Goal: Transaction & Acquisition: Book appointment/travel/reservation

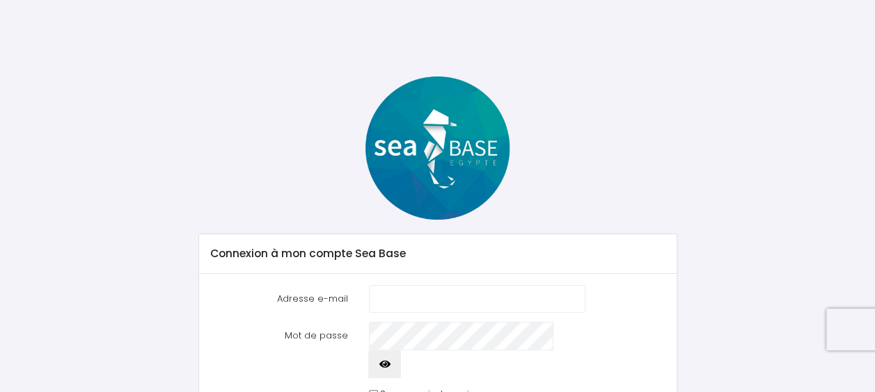
click at [418, 303] on input "Adresse e-mail" at bounding box center [477, 299] width 217 height 28
type input "vincent.gauthier@rousselot.com"
drag, startPoint x: 523, startPoint y: 298, endPoint x: 237, endPoint y: 335, distance: 288.4
click at [237, 335] on form "Adresse e-mail vincent.gauthier@rousselot.com Mot de passe Se connecter" at bounding box center [437, 361] width 455 height 153
click at [408, 291] on input "Adresse e-mail" at bounding box center [477, 299] width 217 height 28
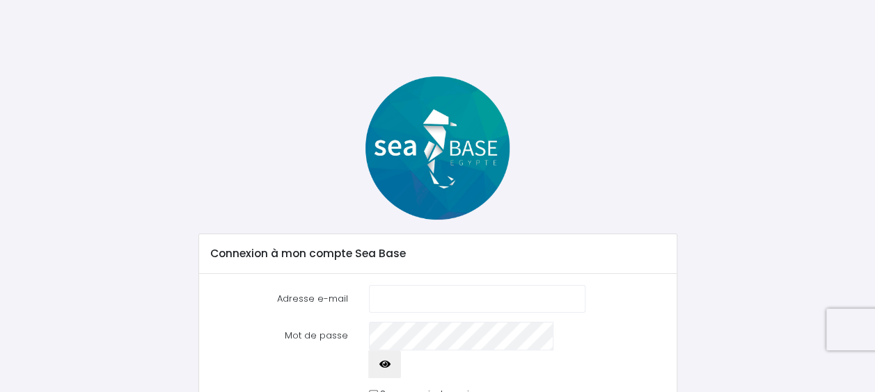
type input "nadia.elhakmaoui@gmail.com"
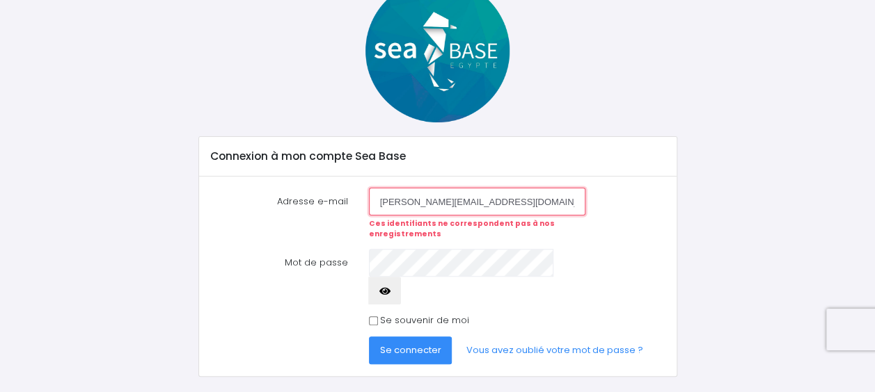
scroll to position [101, 0]
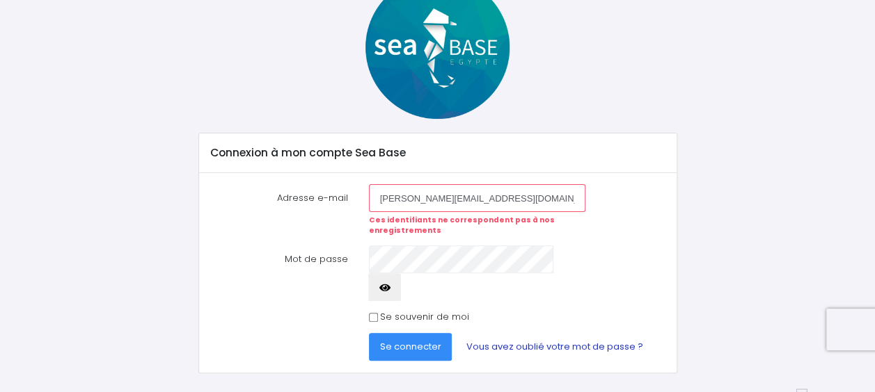
click at [520, 333] on link "Vous avez oublié votre mot de passe ?" at bounding box center [553, 347] width 199 height 28
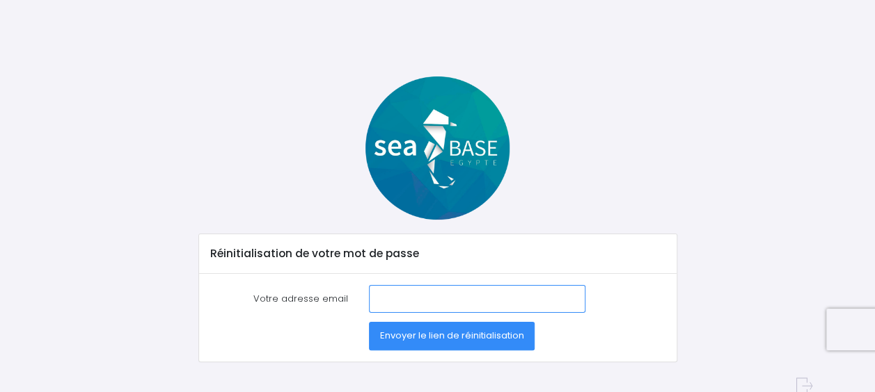
click at [406, 305] on input "Votre adresse email" at bounding box center [477, 299] width 217 height 28
type input "[PERSON_NAME][EMAIL_ADDRESS][DOMAIN_NAME]"
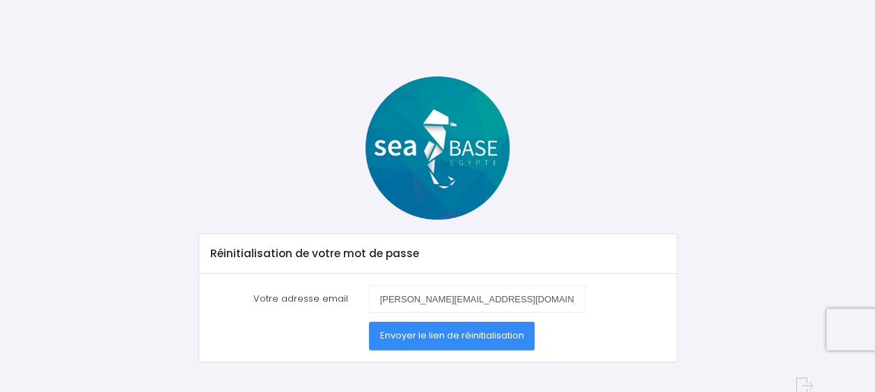
click at [404, 345] on button "Envoyer le lien de réinitialisation" at bounding box center [452, 336] width 166 height 28
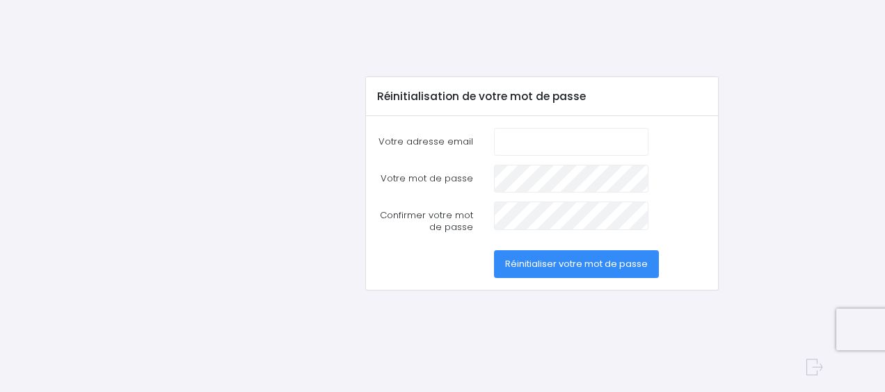
click at [554, 139] on input "Votre adresse email" at bounding box center [571, 142] width 154 height 28
type input "nadia.elhakmaoui@gmail.com"
click at [603, 257] on span "Réinitialiser votre mot de passe" at bounding box center [576, 263] width 143 height 13
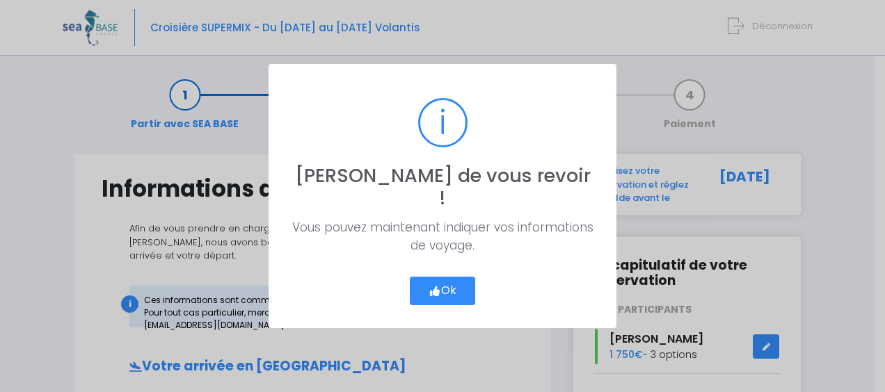
click at [458, 277] on button "Ok" at bounding box center [442, 291] width 65 height 29
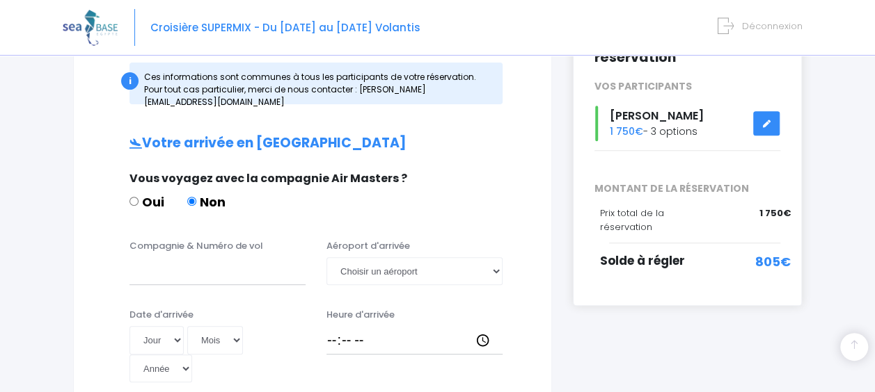
scroll to position [216, 0]
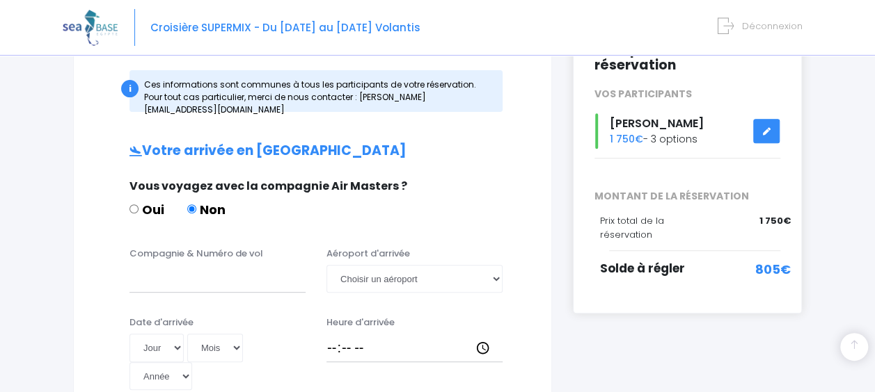
click at [776, 260] on span "805€" at bounding box center [772, 269] width 35 height 19
click at [764, 131] on icon at bounding box center [766, 131] width 10 height 0
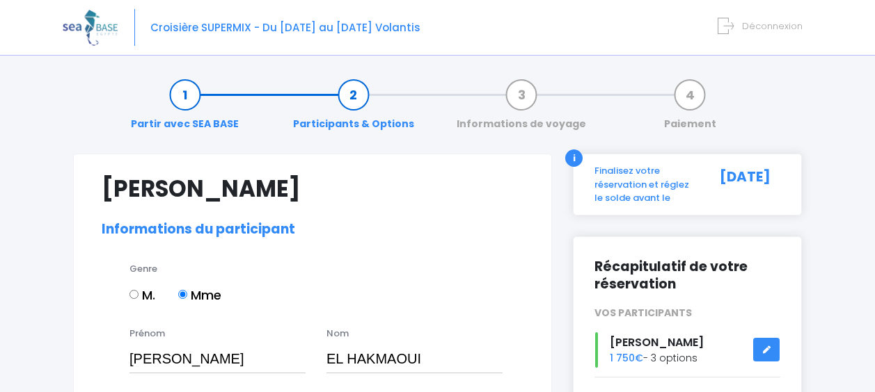
select select "PE40"
select select "38/39"
select select "S"
select select "XS"
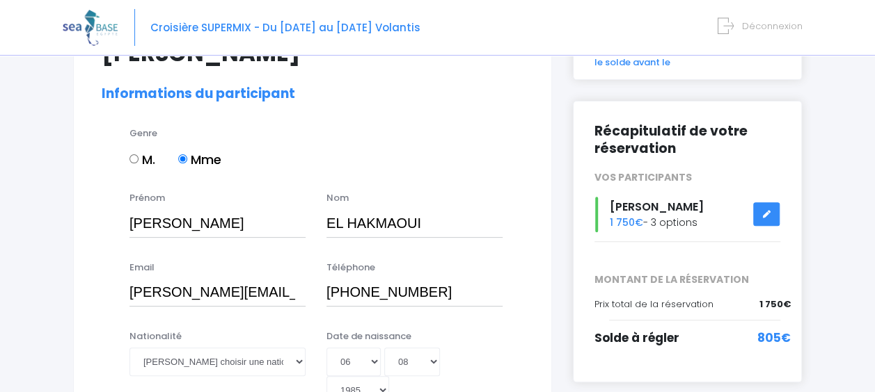
scroll to position [83, 0]
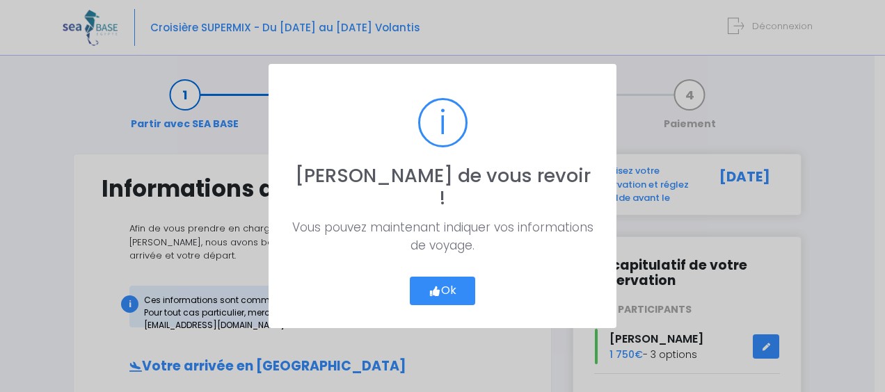
click at [450, 277] on button "Ok" at bounding box center [442, 291] width 65 height 29
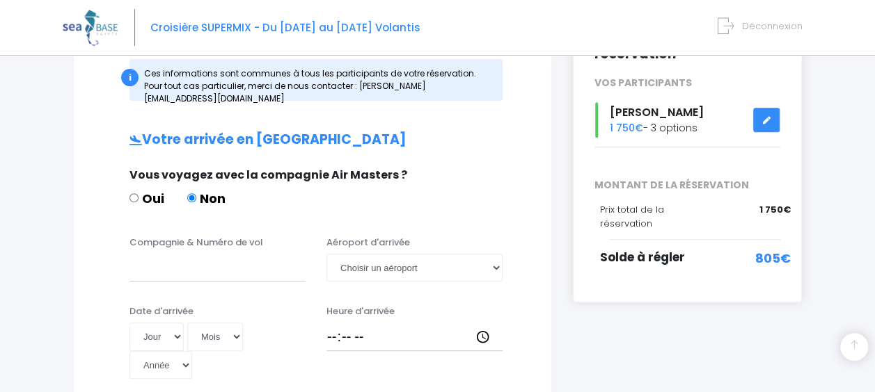
scroll to position [252, 0]
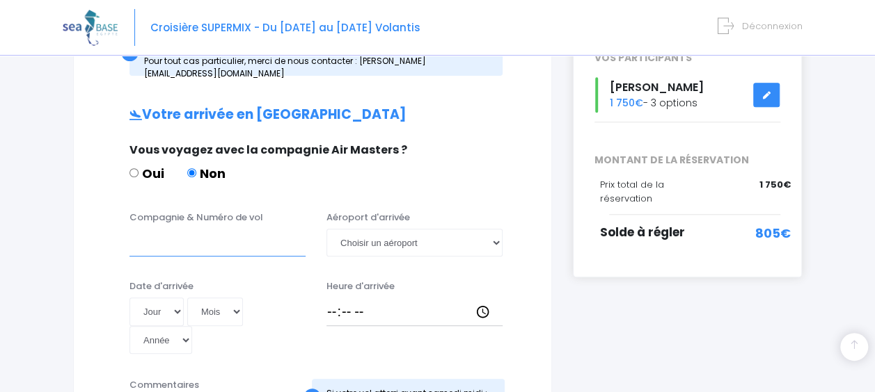
click at [259, 229] on input "Compagnie & Numéro de vol" at bounding box center [217, 243] width 176 height 28
type input "t"
type input "Y"
type input "TRANSAVIA"
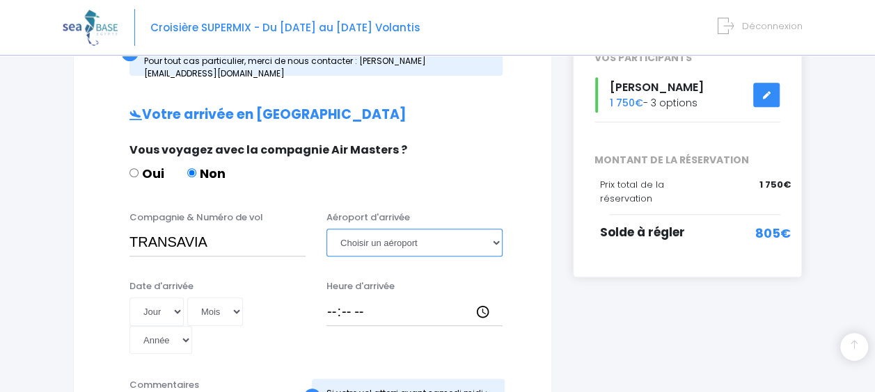
click at [377, 235] on select "Choisir un aéroport Hurghada Marsa Alam" at bounding box center [414, 243] width 176 height 28
select select "Hurghada"
click at [326, 229] on select "Choisir un aéroport Hurghada Marsa Alam" at bounding box center [414, 243] width 176 height 28
click at [170, 298] on select "Jour 01 02 03 04 05 06 07 08 09 10 11 12 13 14 15 16 17 18 19 20 21 22 23 24 25…" at bounding box center [156, 312] width 54 height 28
click at [172, 298] on select "Jour 01 02 03 04 05 06 07 08 09 10 11 12 13 14 15 16 17 18 19 20 21 22 23 24 25…" at bounding box center [156, 312] width 54 height 28
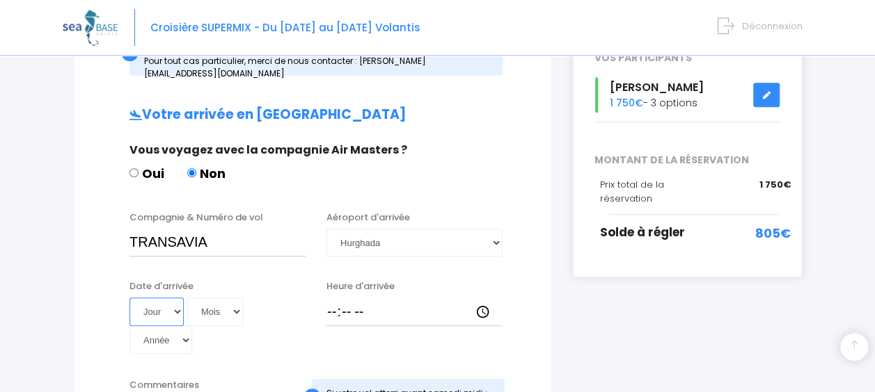
select select "06"
click at [129, 298] on select "Jour 01 02 03 04 05 06 07 08 09 10 11 12 13 14 15 16 17 18 19 20 21 22 23 24 25…" at bounding box center [156, 312] width 54 height 28
click at [220, 298] on select "Mois 01 02 03 04 05 06 07 08 09 10 11 12" at bounding box center [215, 312] width 56 height 28
select select "12"
click at [187, 298] on select "Mois 01 02 03 04 05 06 07 08 09 10 11 12" at bounding box center [215, 312] width 56 height 28
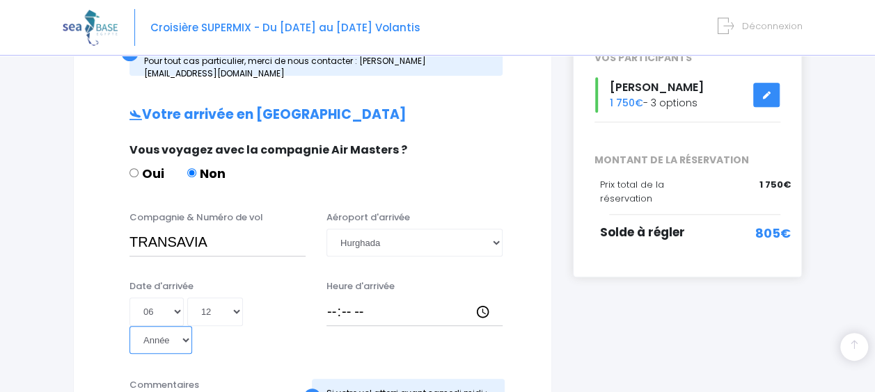
click at [167, 326] on select "Année 2045 2044 2043 2042 2041 2040 2039 2038 2037 2036 2035 2034 2033 2032 203…" at bounding box center [160, 340] width 63 height 28
select select "1985"
click at [129, 326] on select "Année 2045 2044 2043 2042 2041 2040 2039 2038 2037 2036 2035 2034 2033 2032 203…" at bounding box center [160, 340] width 63 height 28
type input "1985-12-06"
click at [383, 306] on input "Heure d'arrivée" at bounding box center [414, 312] width 176 height 28
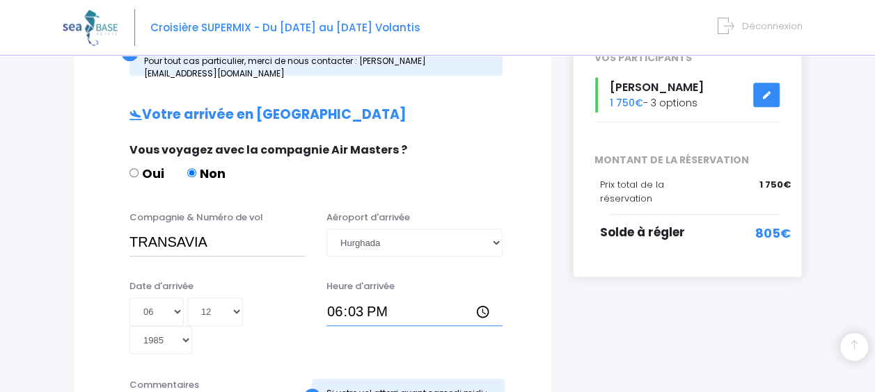
type input "18:30"
click at [398, 329] on div "Heure d'arrivée 18:30" at bounding box center [414, 317] width 197 height 75
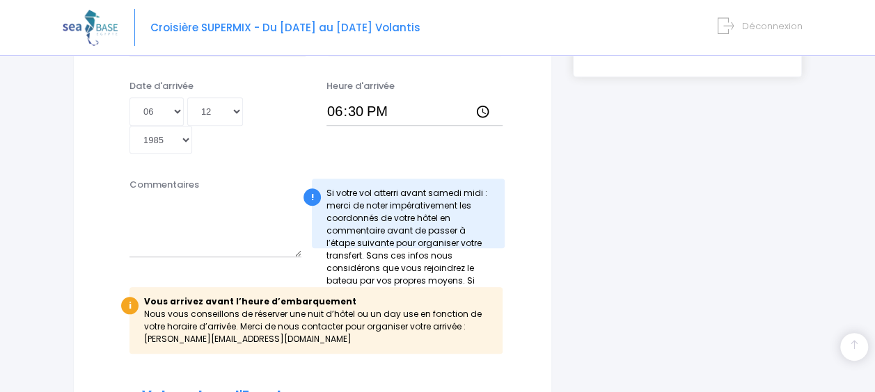
scroll to position [459, 0]
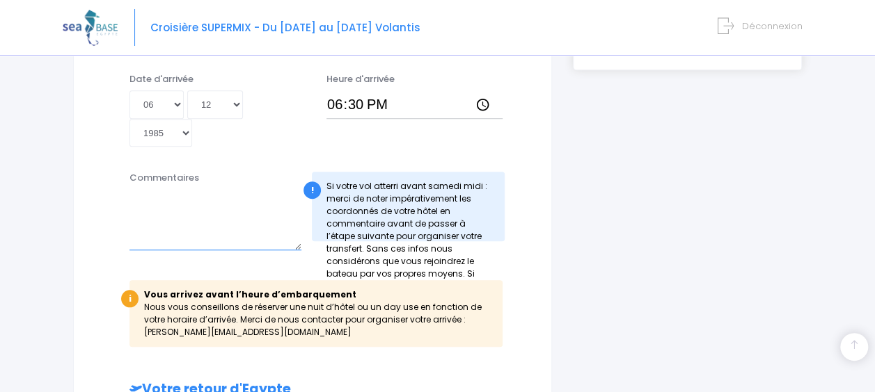
click at [244, 231] on textarea "Commentaires" at bounding box center [215, 219] width 172 height 61
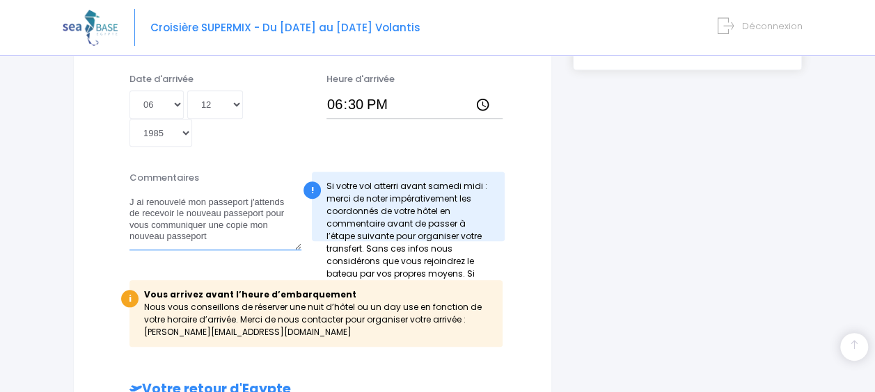
click at [246, 189] on textarea "J ai renouvelé mon passeport j'attends de recevoir le nouveau passeport pour vo…" at bounding box center [215, 219] width 172 height 61
drag, startPoint x: 184, startPoint y: 223, endPoint x: 270, endPoint y: 218, distance: 86.4
click at [270, 218] on textarea "J ai renouvelé mon passeport début aout j'attends de recevoir le nouveau passep…" at bounding box center [215, 219] width 172 height 61
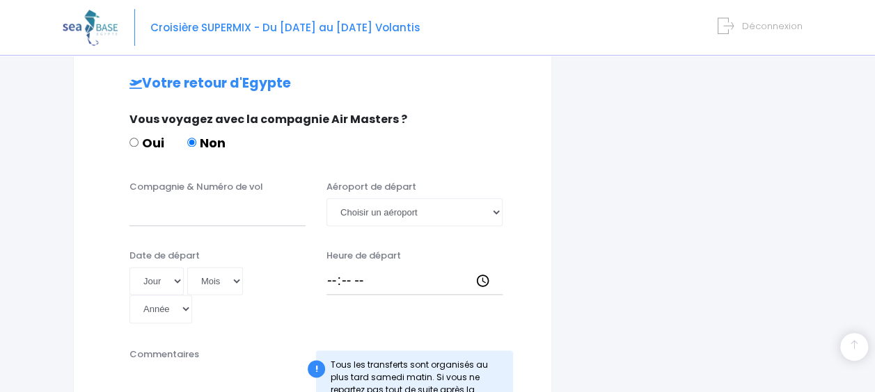
scroll to position [935, 0]
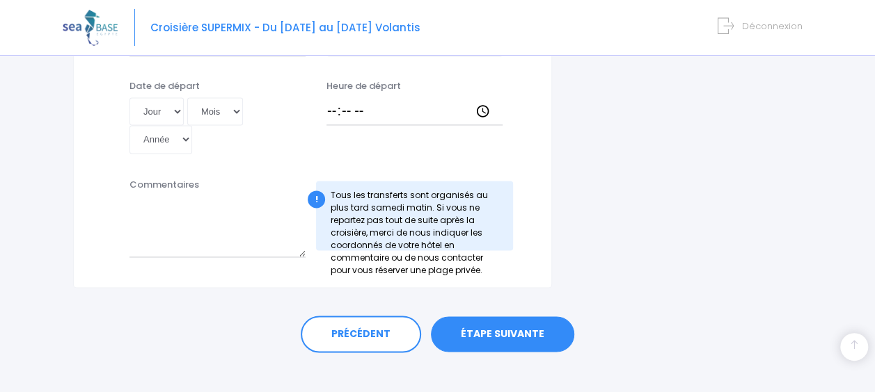
type textarea "J ai renouvelé mon passeport début aout j'attends de recevoir le nouveau passep…"
click at [168, 102] on select "Jour 01 02 03 04 05 06 07 08 09 10 11 12 13 14 15 16 17 18 19 20 21 22 23 24 25…" at bounding box center [156, 111] width 54 height 28
select select "17"
click at [129, 97] on select "Jour 01 02 03 04 05 06 07 08 09 10 11 12 13 14 15 16 17 18 19 20 21 22 23 24 25…" at bounding box center [156, 111] width 54 height 28
click at [207, 97] on select "Mois 01 02 03 04 05 06 07 08 09 10 11 12" at bounding box center [215, 111] width 56 height 28
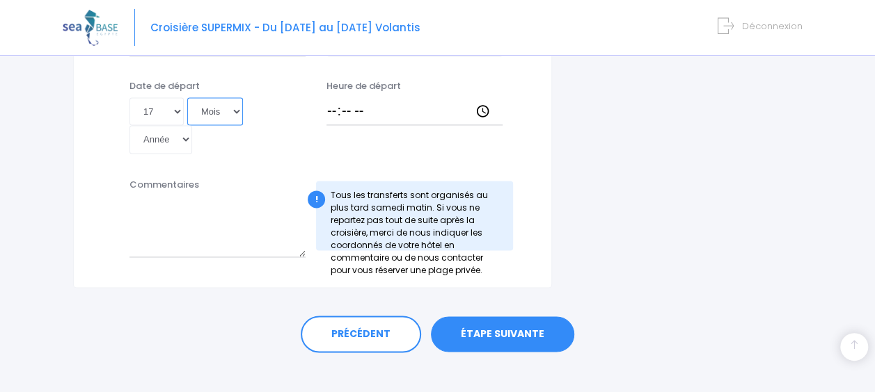
select select "12"
click at [187, 97] on select "Mois 01 02 03 04 05 06 07 08 09 10 11 12" at bounding box center [215, 111] width 56 height 28
click at [160, 129] on select "Année 2045 2044 2043 2042 2041 2040 2039 2038 2037 2036 2035 2034 2033 2032 203…" at bounding box center [160, 139] width 63 height 28
select select "2025"
click at [129, 125] on select "Année 2045 2044 2043 2042 2041 2040 2039 2038 2037 2036 2035 2034 2033 2032 203…" at bounding box center [160, 139] width 63 height 28
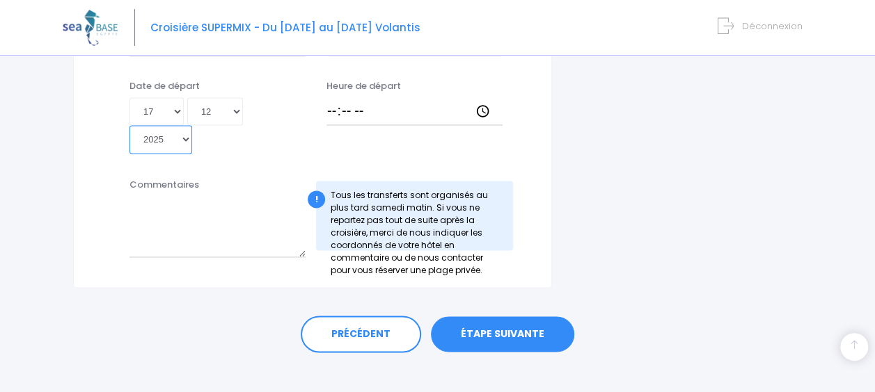
type input "2025-12-17"
click at [333, 97] on input "Heure de départ" at bounding box center [414, 111] width 176 height 28
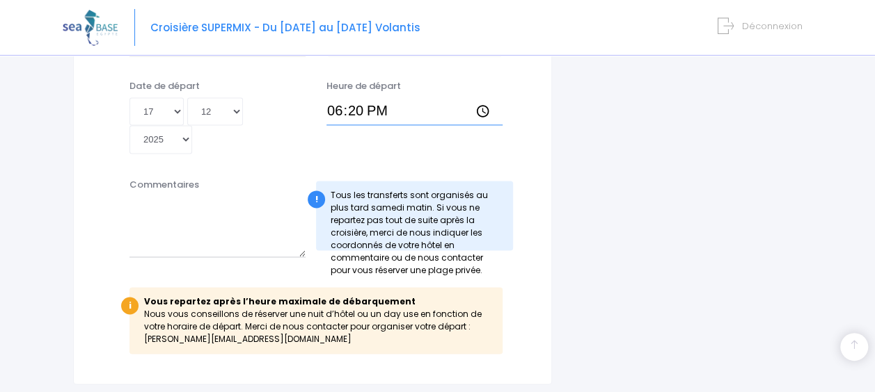
click at [340, 97] on input "18:20" at bounding box center [414, 111] width 176 height 28
type input "14:20"
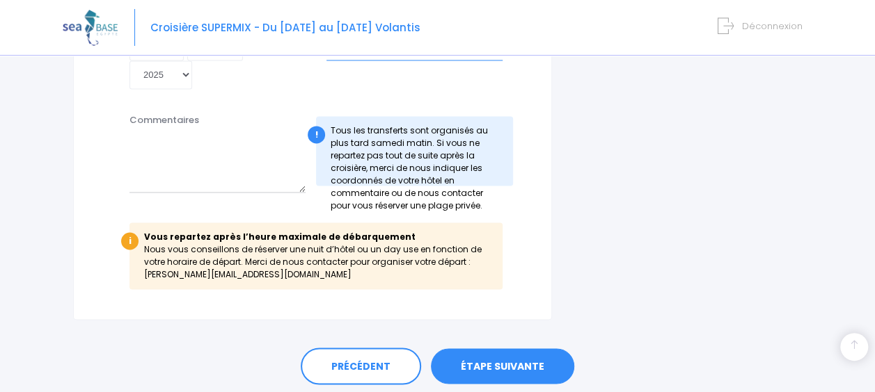
scroll to position [1032, 0]
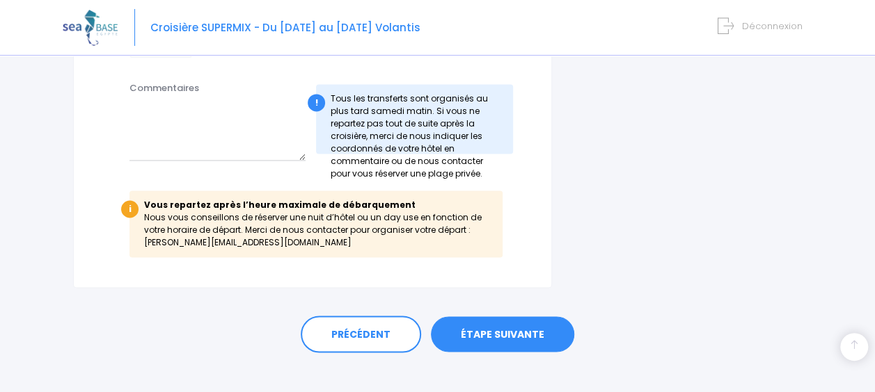
click at [541, 317] on link "ÉTAPE SUIVANTE" at bounding box center [502, 335] width 143 height 36
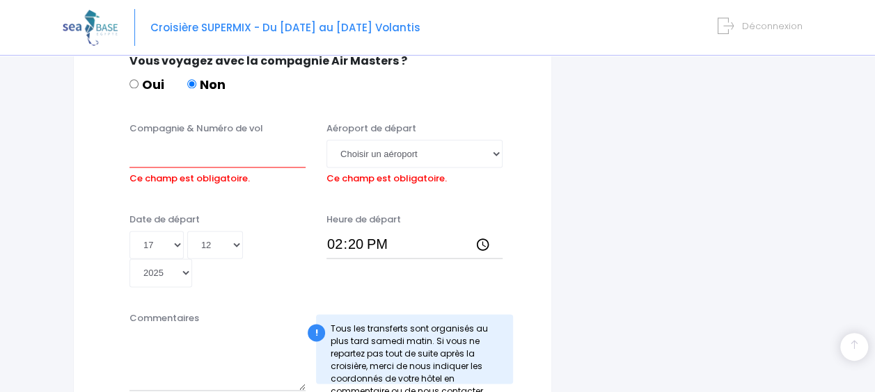
scroll to position [809, 0]
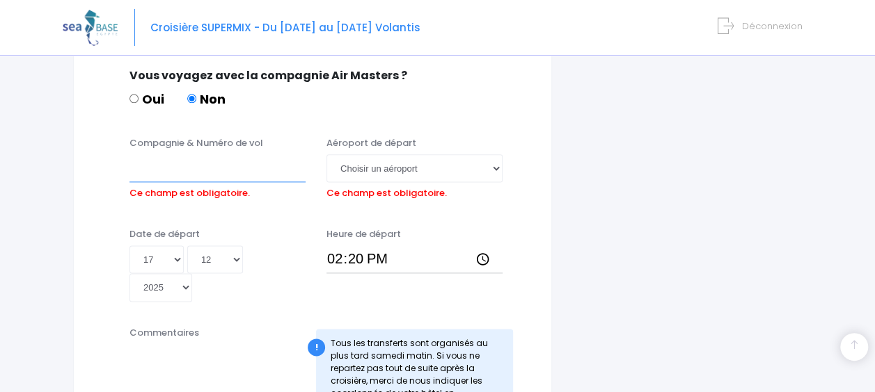
click at [257, 154] on input "Compagnie & Numéro de vol" at bounding box center [217, 168] width 176 height 28
type input "TRANSAVIA TO8066"
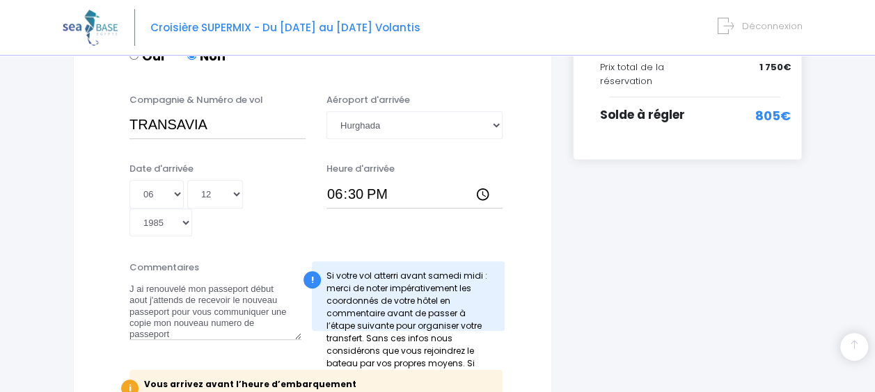
scroll to position [319, 0]
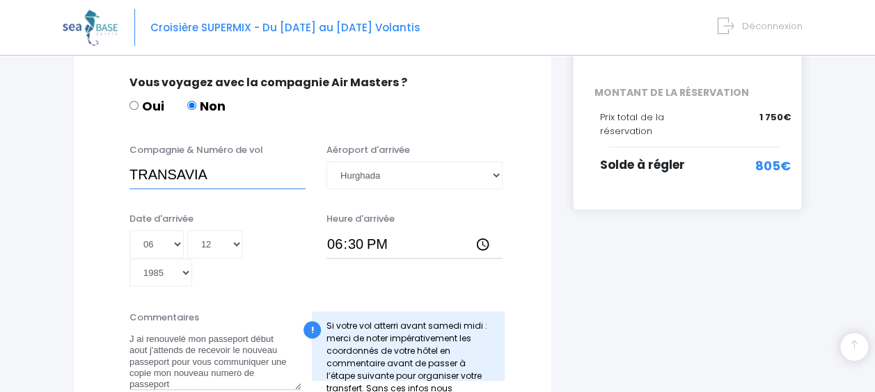
click at [265, 164] on input "TRANSAVIA" at bounding box center [217, 175] width 176 height 28
type input "TRANSAVIA TO8066"
click at [167, 259] on select "Année 2045 2044 2043 2042 2041 2040 2039 2038 2037 2036 2035 2034 2033 2032 203…" at bounding box center [160, 273] width 63 height 28
select select "2025"
click at [129, 259] on select "Année 2045 2044 2043 2042 2041 2040 2039 2038 2037 2036 2035 2034 2033 2032 203…" at bounding box center [160, 273] width 63 height 28
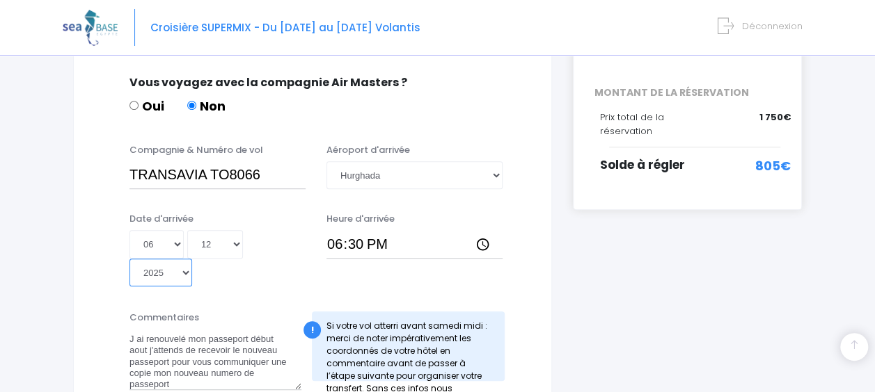
type input "2025-12-06"
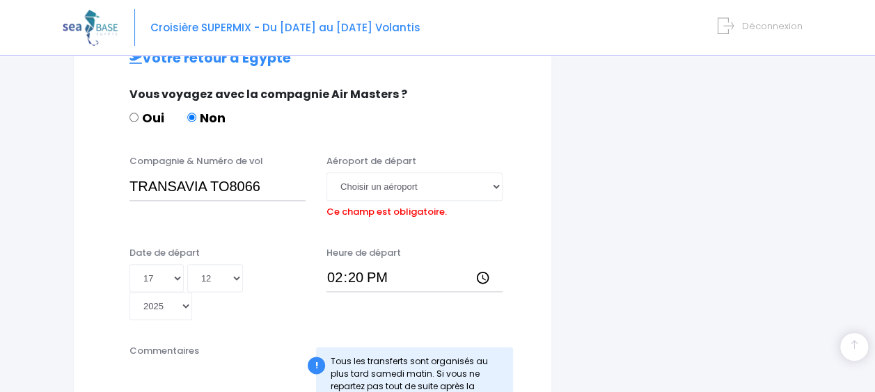
scroll to position [705, 0]
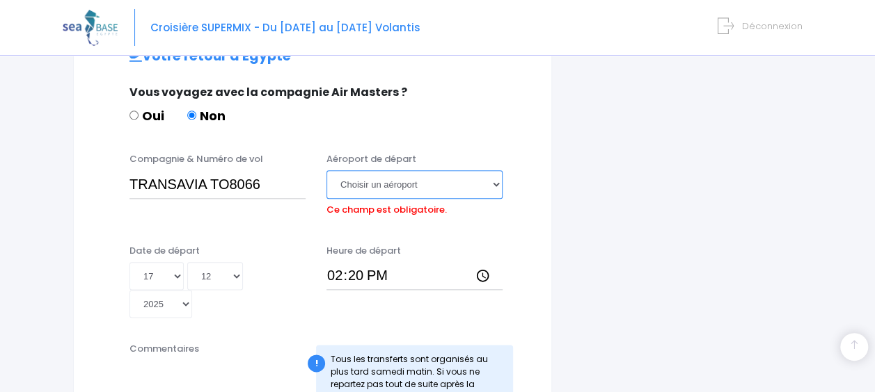
click at [383, 174] on select "Choisir un aéroport Hurghada Marsa Alam" at bounding box center [414, 184] width 176 height 28
select select "Hurghada"
click at [326, 170] on select "Choisir un aéroport Hurghada Marsa Alam" at bounding box center [414, 184] width 176 height 28
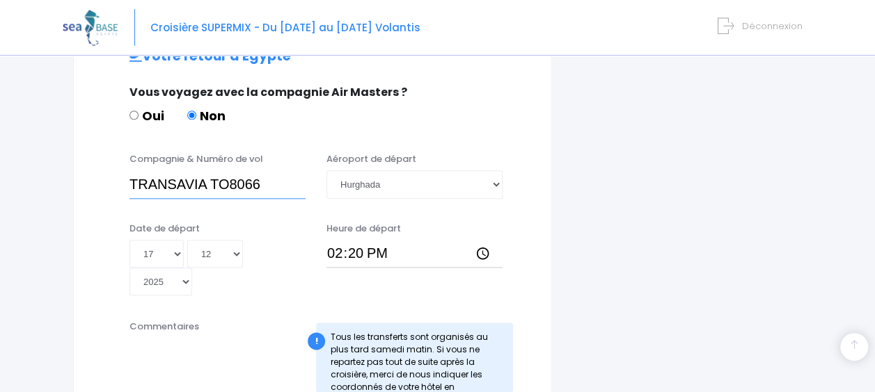
click at [266, 174] on input "TRANSAVIA TO8066" at bounding box center [217, 184] width 176 height 28
type input "TRANSAVIA TO8049"
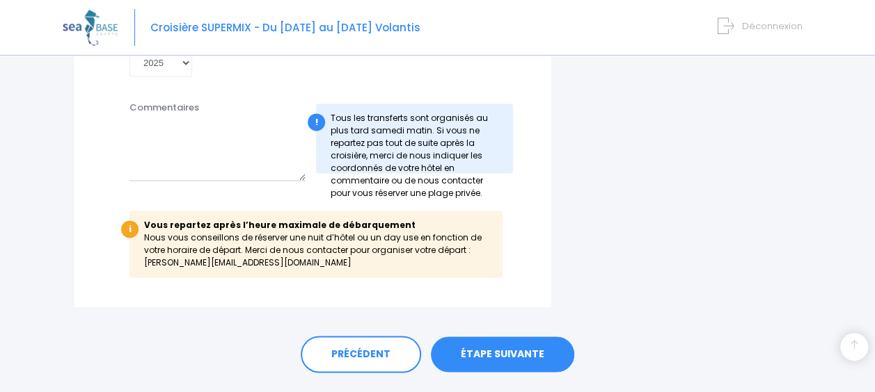
scroll to position [945, 0]
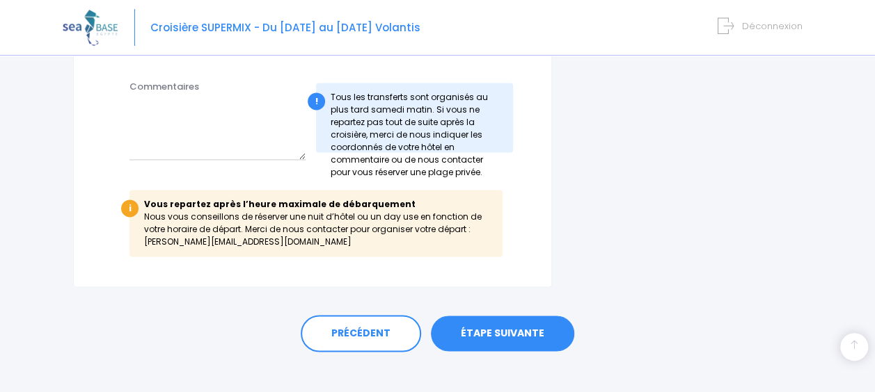
click at [507, 335] on div "PRÉCÉDENT ÉTAPE SUIVANTE" at bounding box center [437, 334] width 673 height 38
click at [510, 324] on link "ÉTAPE SUIVANTE" at bounding box center [502, 334] width 143 height 36
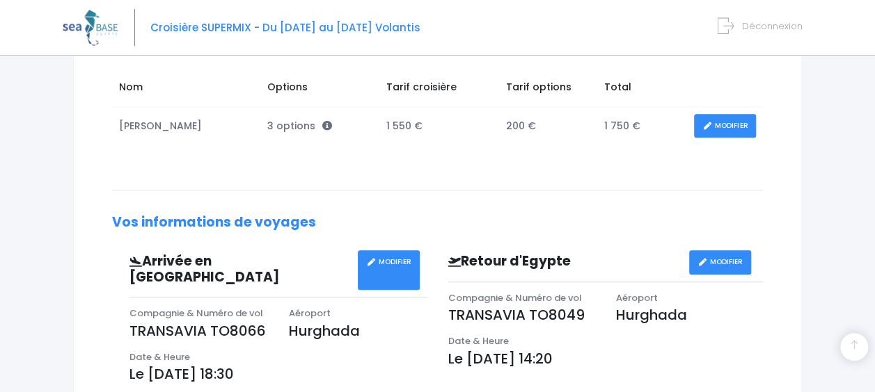
scroll to position [233, 0]
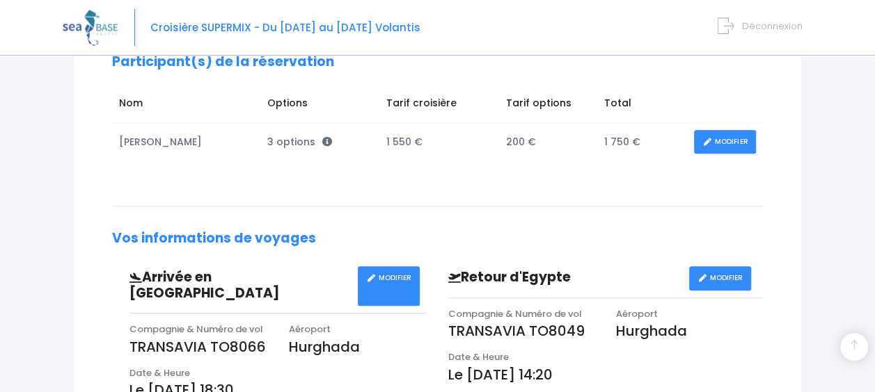
click at [723, 138] on link "MODIFIER" at bounding box center [725, 142] width 62 height 24
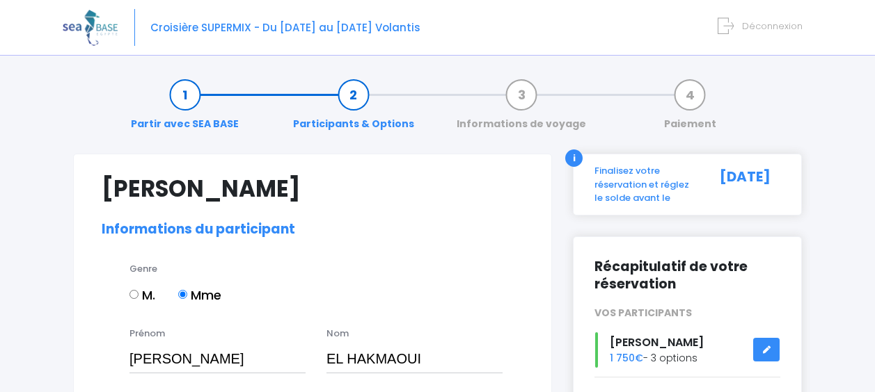
select select "PE40"
select select "38/39"
select select "S"
select select "XS"
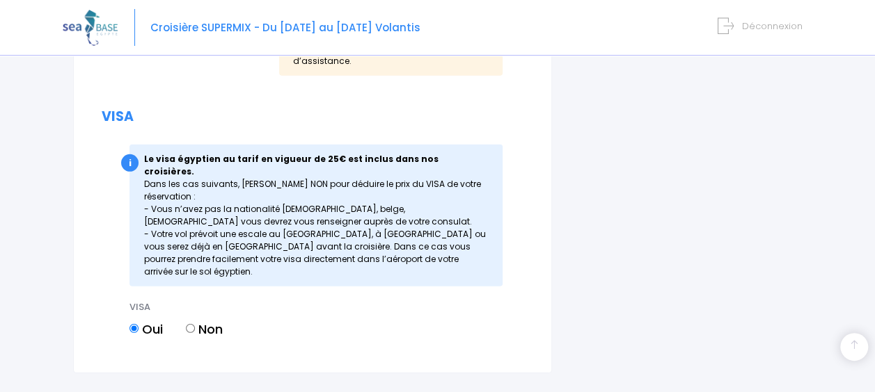
scroll to position [2001, 0]
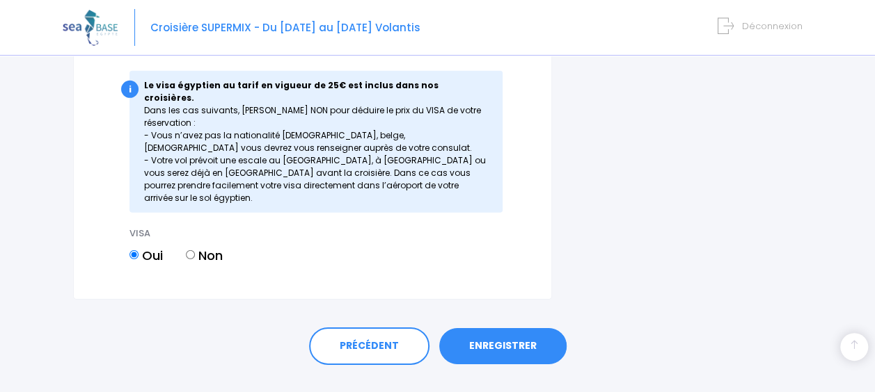
click at [532, 328] on link "ENREGISTRER" at bounding box center [502, 346] width 127 height 36
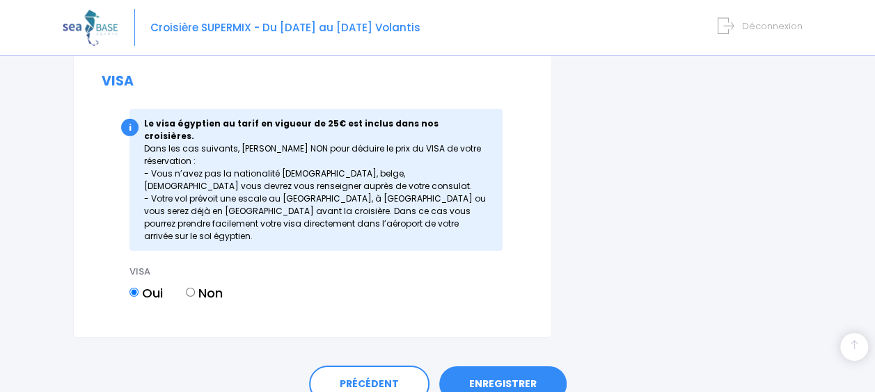
scroll to position [2004, 0]
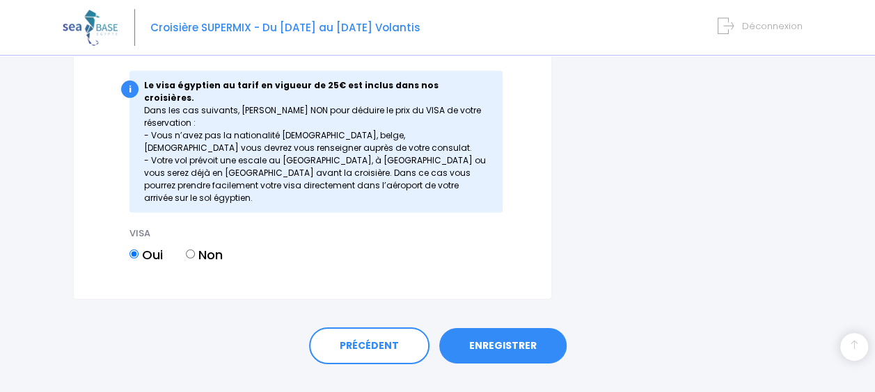
click at [505, 328] on link "ENREGISTRER" at bounding box center [502, 346] width 127 height 36
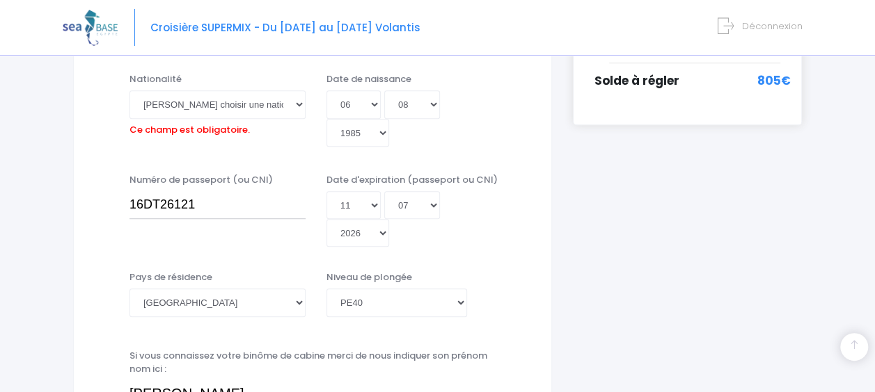
scroll to position [344, 0]
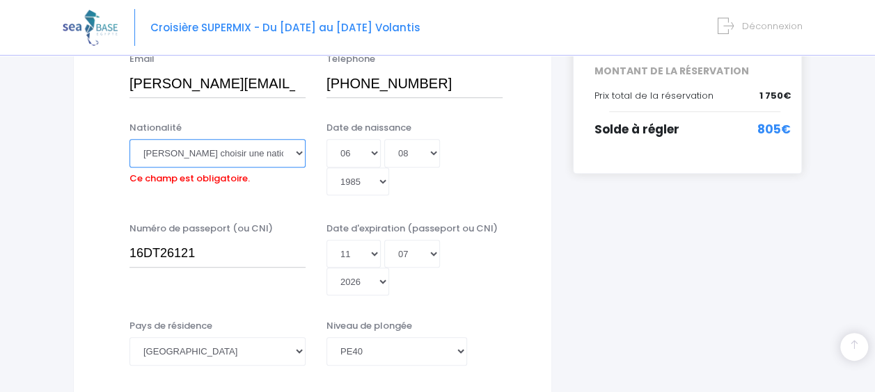
click at [253, 154] on select "Veuillez choisir une nationalité Afghane Albanaise Algerienne Allemande America…" at bounding box center [217, 153] width 176 height 28
select select "Française"
click at [129, 139] on select "Veuillez choisir une nationalité Afghane Albanaise Algerienne Allemande America…" at bounding box center [217, 153] width 176 height 28
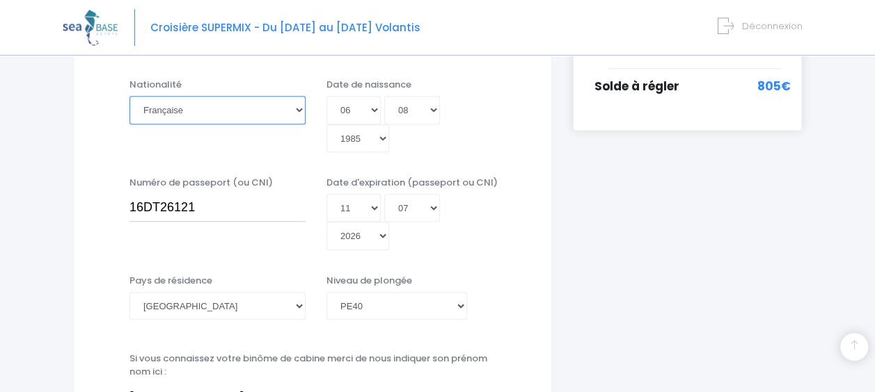
scroll to position [384, 0]
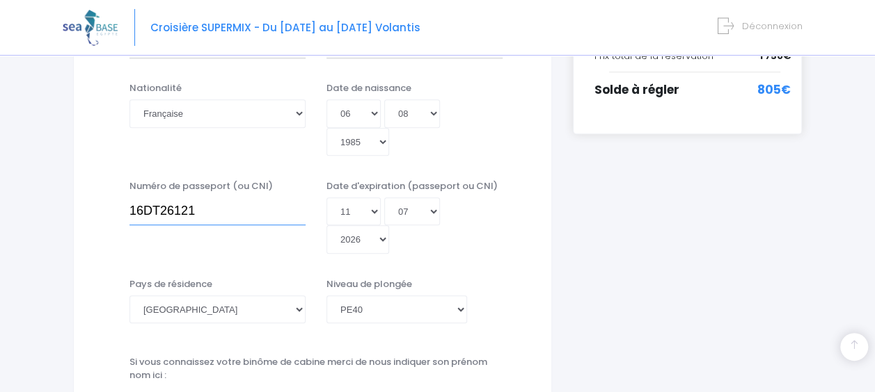
drag, startPoint x: 213, startPoint y: 216, endPoint x: 0, endPoint y: 211, distance: 213.0
click at [360, 208] on select "Jour 01 02 03 04 05 06 07 08 09 10 11 12 13 14 15 16 17 18 19 20 21 22 23 24 25…" at bounding box center [353, 212] width 54 height 28
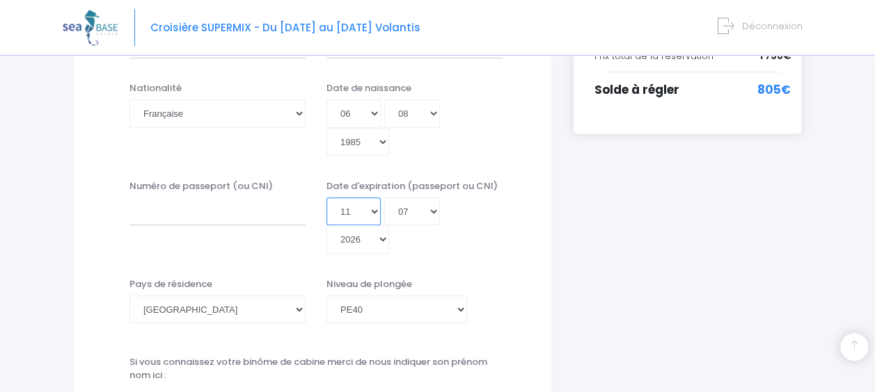
select select
click at [326, 198] on select "Jour 01 02 03 04 05 06 07 08 09 10 11 12 13 14 15 16 17 18 19 20 21 22 23 24 25…" at bounding box center [353, 212] width 54 height 28
click at [419, 207] on select "Mois 01 02 03 04 05 06 07 08 09 10 11 12" at bounding box center [412, 212] width 56 height 28
select select
click at [384, 198] on select "Mois 01 02 03 04 05 06 07 08 09 10 11 12" at bounding box center [412, 212] width 56 height 28
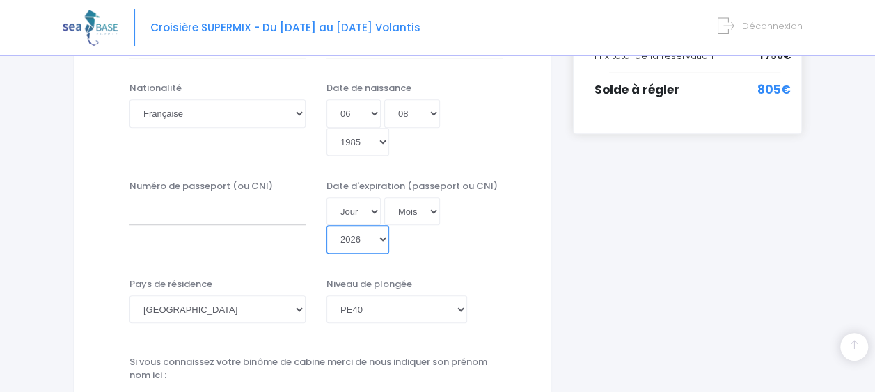
click at [360, 241] on select "Année 2045 2044 2043 2042 2041 2040 2039 2038 2037 2036 2035 2034 2033 2032 203…" at bounding box center [357, 239] width 63 height 28
select select
click at [326, 225] on select "Année 2045 2044 2043 2042 2041 2040 2039 2038 2037 2036 2035 2034 2033 2032 203…" at bounding box center [357, 239] width 63 height 28
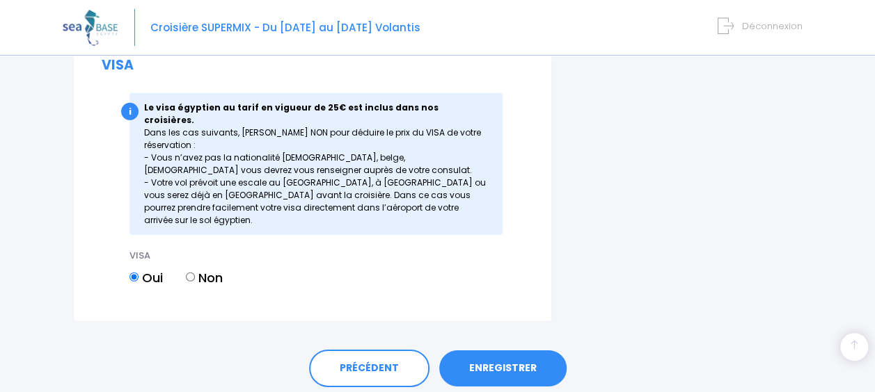
scroll to position [1998, 0]
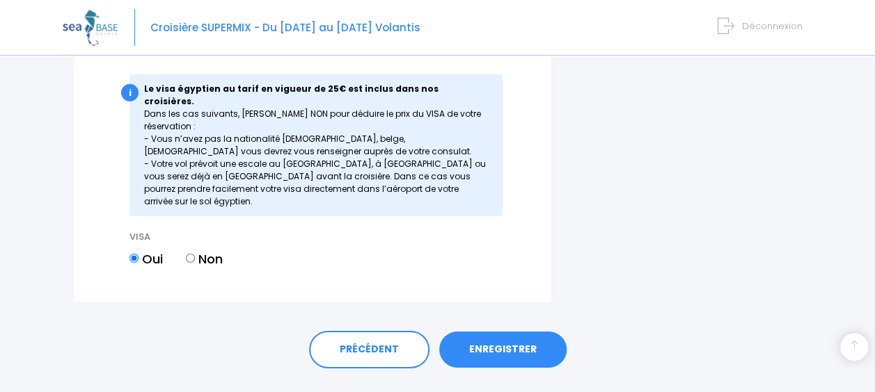
click at [520, 332] on link "ENREGISTRER" at bounding box center [502, 350] width 127 height 36
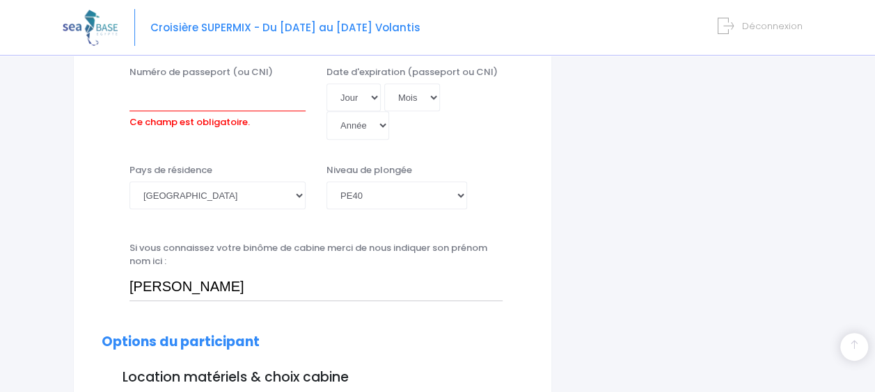
scroll to position [442, 0]
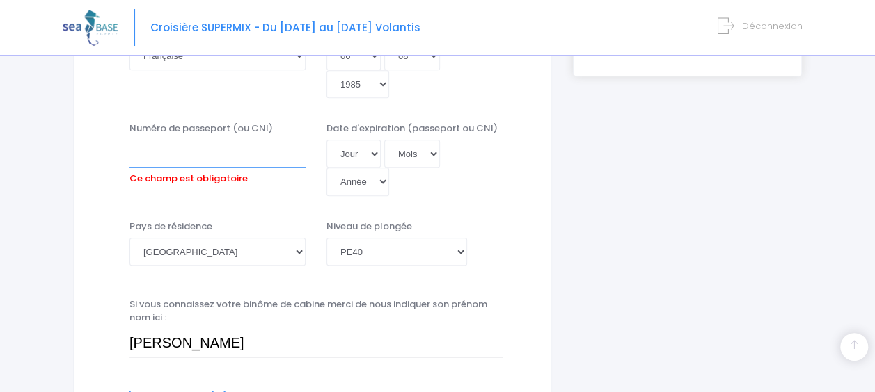
click at [248, 157] on input "Numéro de passeport (ou CNI)" at bounding box center [217, 154] width 176 height 28
type input "16DT26121"
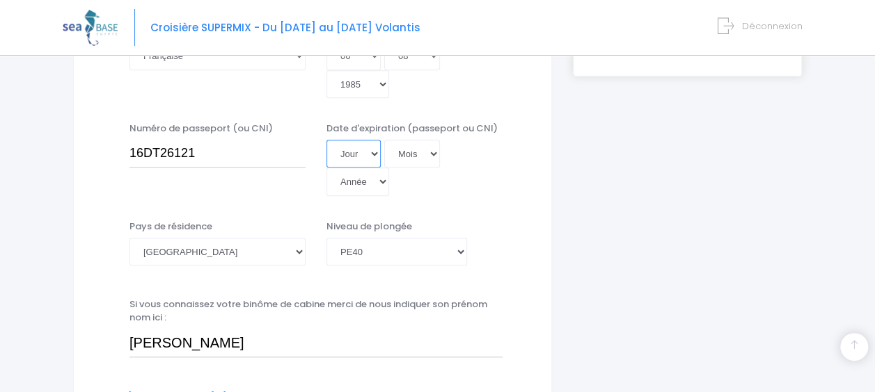
click at [366, 144] on select "Jour 01 02 03 04 05 06 07 08 09 10 11 12 13 14 15 16 17 18 19 20 21 22 23 24 25…" at bounding box center [353, 154] width 54 height 28
click at [372, 154] on select "Jour 01 02 03 04 05 06 07 08 09 10 11 12 13 14 15 16 17 18 19 20 21 22 23 24 25…" at bounding box center [353, 154] width 54 height 28
select select "11"
click at [397, 157] on select "Mois 01 02 03 04 05 06 07 08 09 10 11 12" at bounding box center [412, 154] width 56 height 28
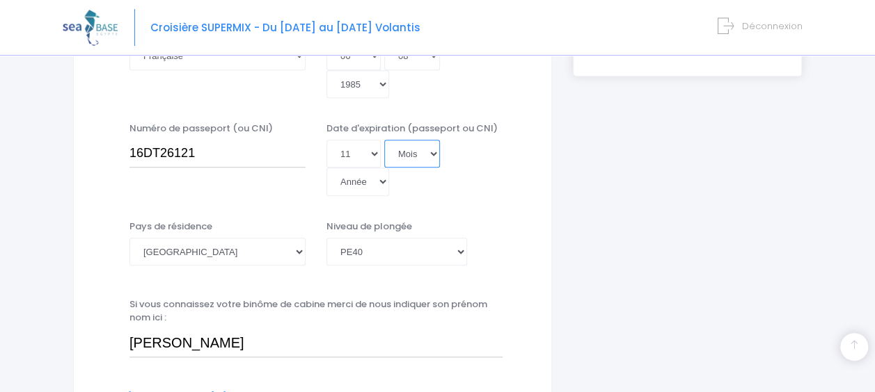
select select "07"
click at [384, 140] on select "Mois 01 02 03 04 05 06 07 08 09 10 11 12" at bounding box center [412, 154] width 56 height 28
select select "2045"
type input "2045-07-11"
select select "2029"
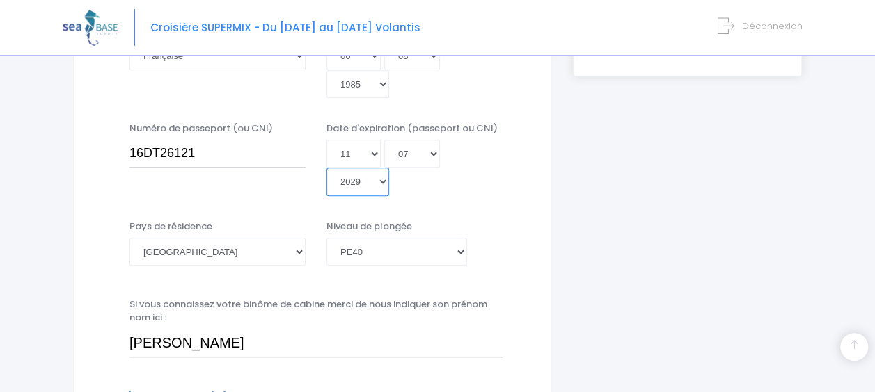
type input "2029-07-11"
select select "2026"
type input "2026-07-11"
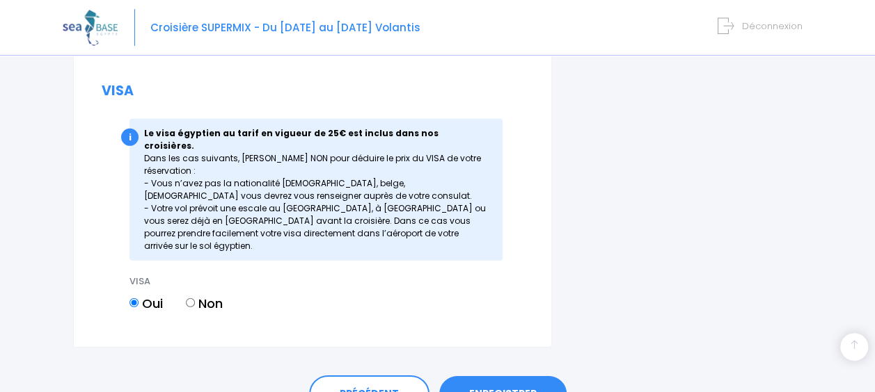
scroll to position [2001, 0]
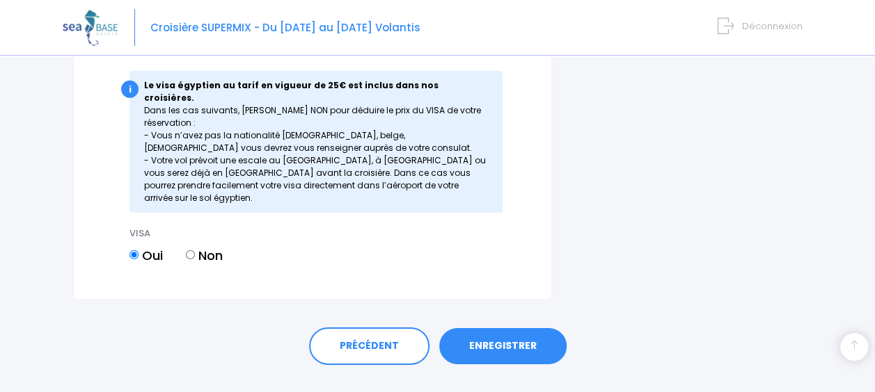
click at [531, 328] on link "ENREGISTRER" at bounding box center [502, 346] width 127 height 36
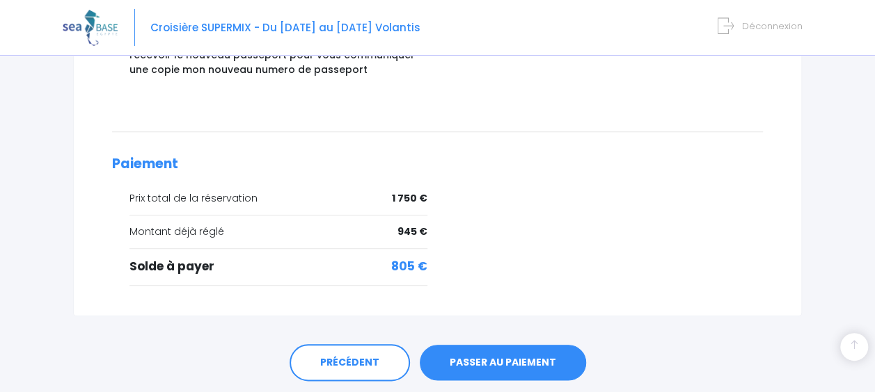
scroll to position [625, 0]
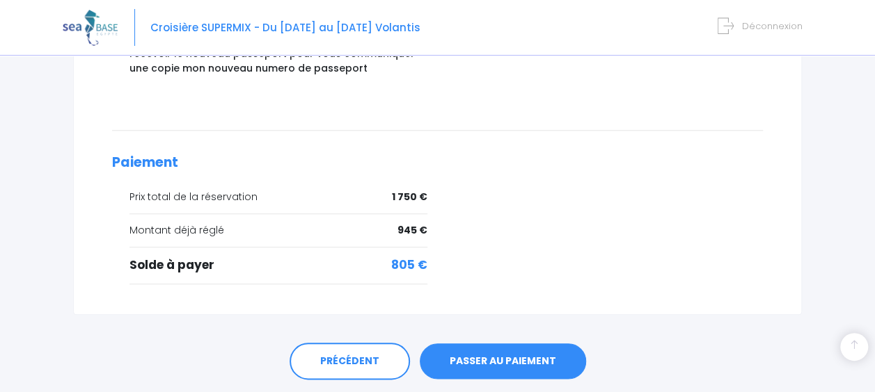
click at [552, 344] on link "PASSER AU PAIEMENT" at bounding box center [503, 362] width 166 height 36
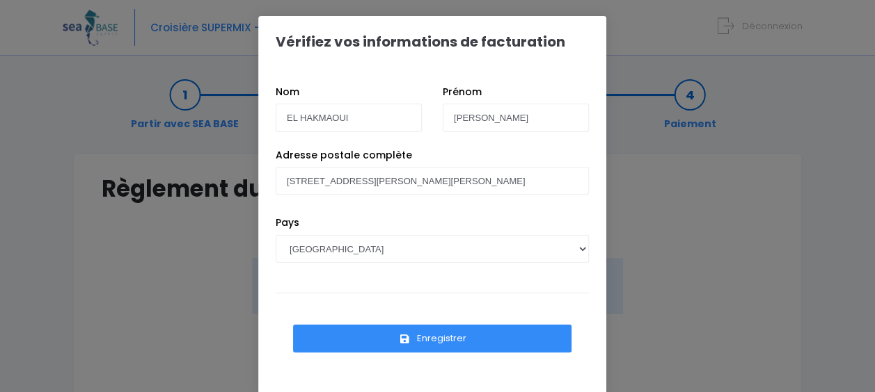
click at [468, 335] on button "Enregistrer" at bounding box center [432, 339] width 278 height 28
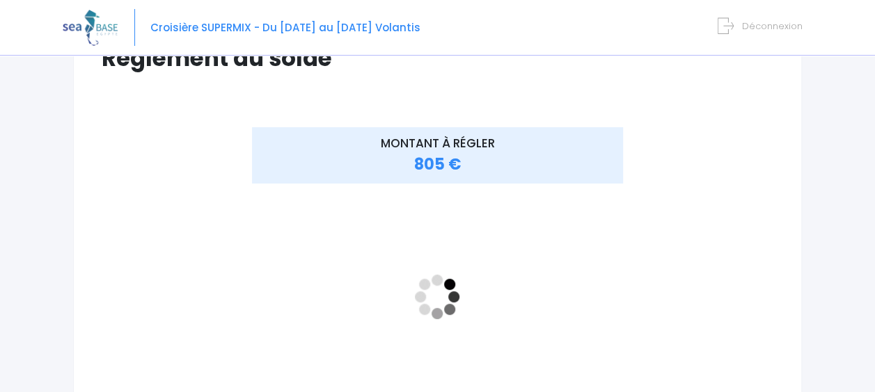
scroll to position [134, 0]
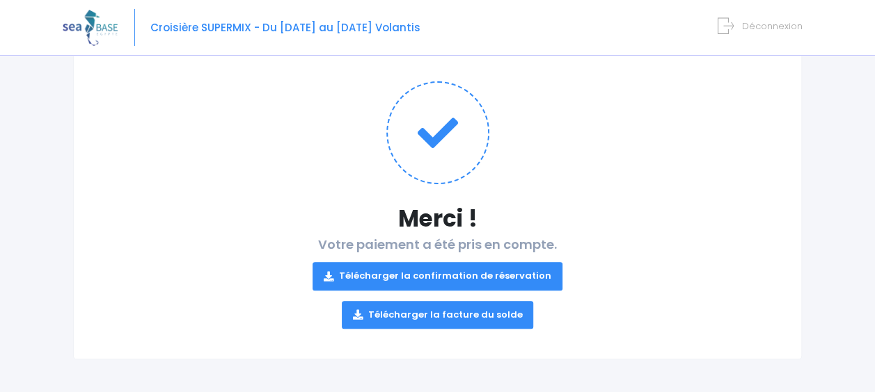
scroll to position [129, 0]
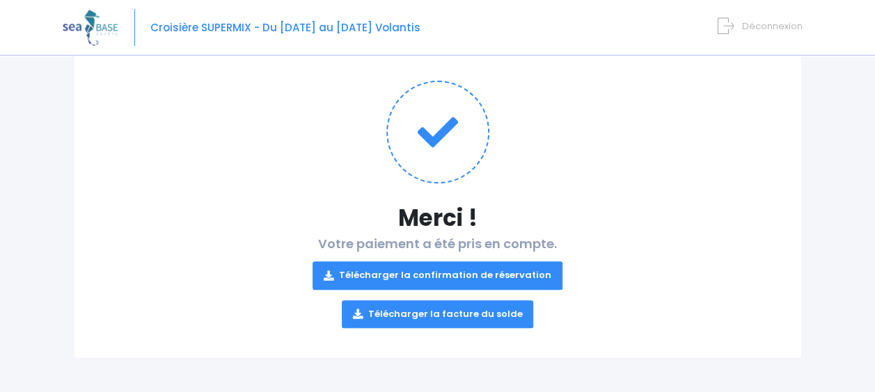
click at [466, 271] on link "Télécharger la confirmation de réservation" at bounding box center [437, 276] width 250 height 28
click at [461, 305] on link "Télécharger la facture du solde" at bounding box center [438, 315] width 192 height 28
